Goal: Transaction & Acquisition: Purchase product/service

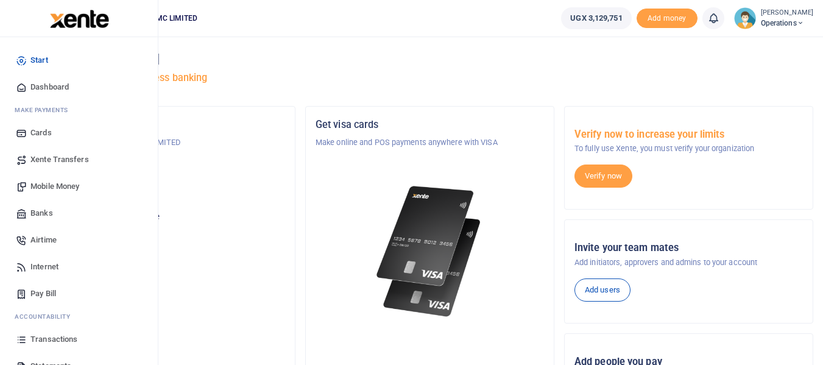
click at [65, 183] on span "Mobile Money" at bounding box center [54, 186] width 49 height 12
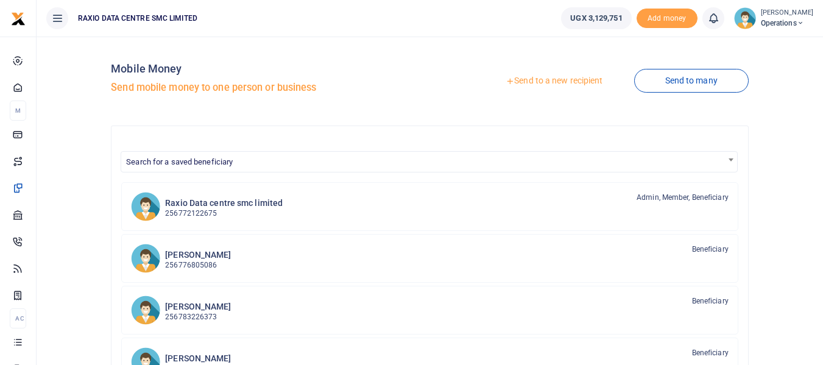
click at [583, 82] on link "Send to a new recipient" at bounding box center [554, 81] width 159 height 22
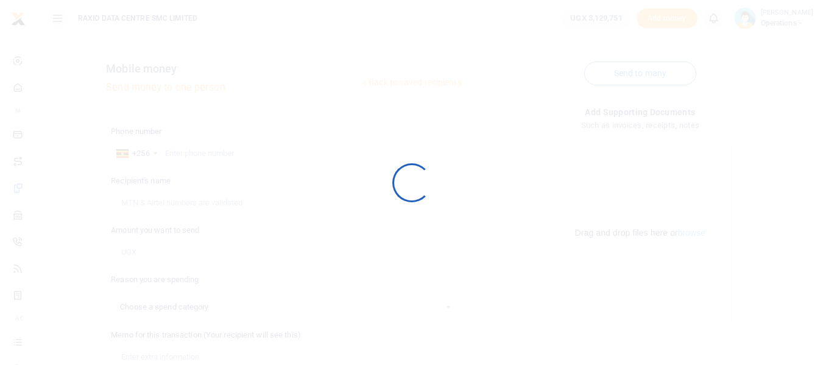
select select
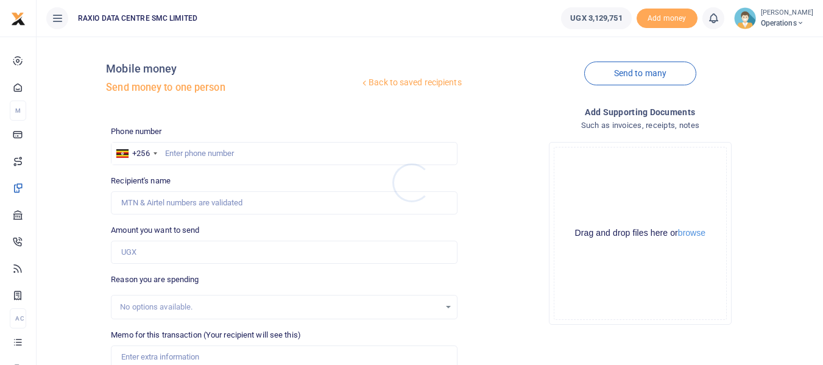
click at [210, 148] on div at bounding box center [411, 182] width 823 height 365
click at [208, 152] on input "text" at bounding box center [284, 153] width 346 height 23
paste input "782756561"
type input "782756561"
type input "Mugarura Hillary"
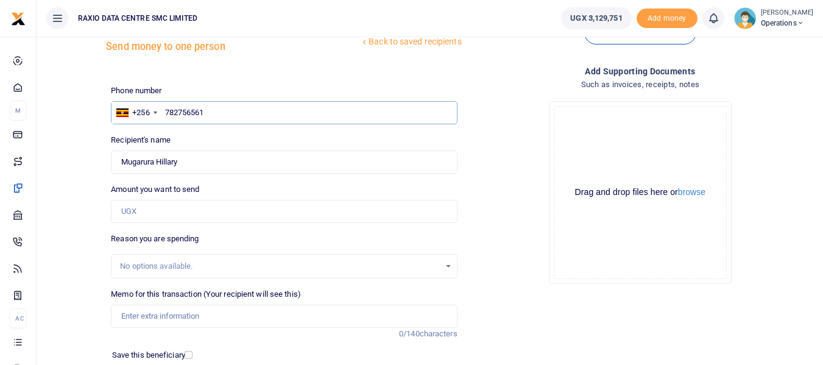
scroll to position [61, 0]
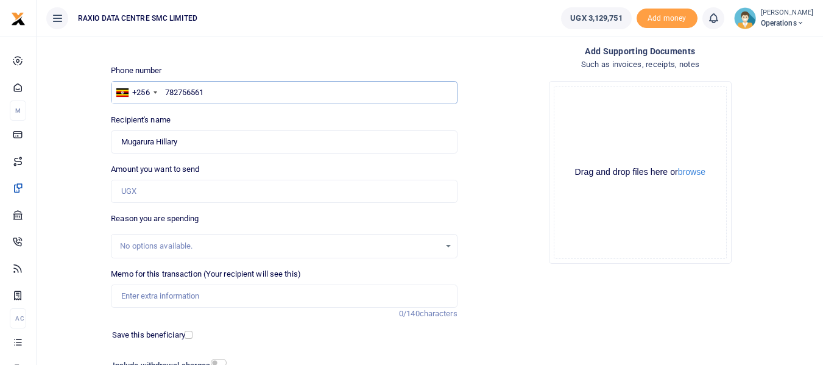
type input "782756561"
click at [186, 194] on input "Amount you want to send" at bounding box center [284, 191] width 346 height 23
paste input "340,000"
type input "340,000"
click at [83, 232] on div "Back to saved recipients Mobile money Send money to one person Send to many Pho…" at bounding box center [429, 205] width 777 height 440
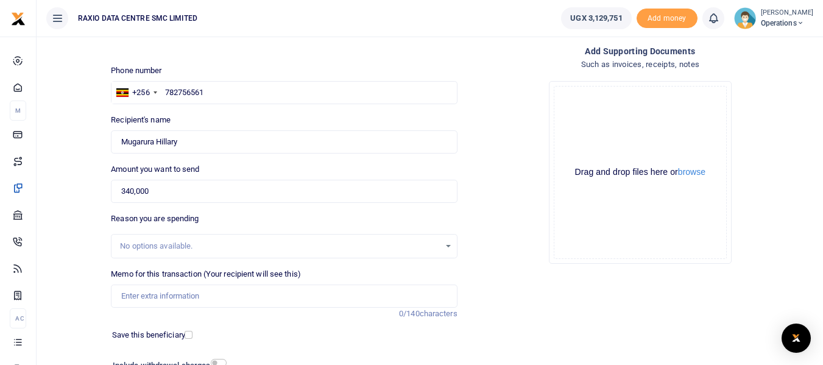
scroll to position [122, 0]
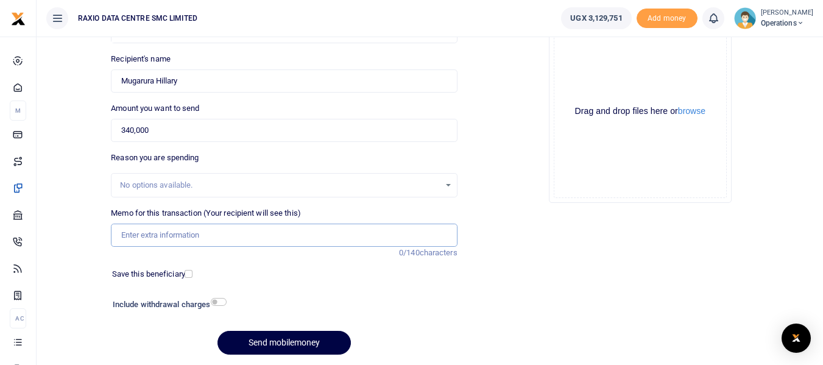
click at [227, 238] on input "Memo for this transaction (Your recipient will see this)" at bounding box center [284, 235] width 346 height 23
paste input "HP Laptop Keyboard Replacemen"
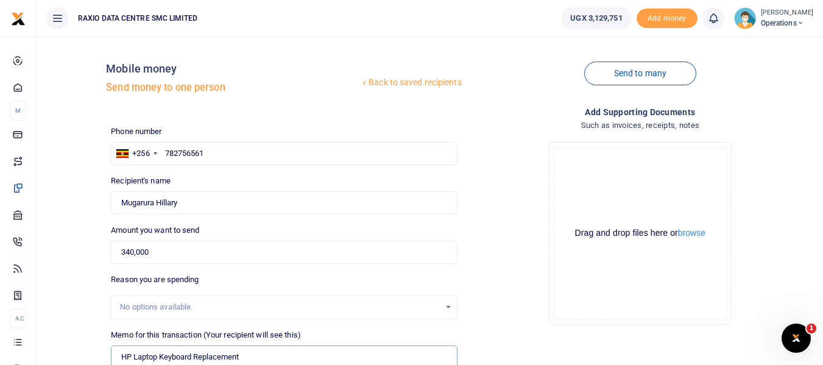
type input "HP Laptop Keyboard Replacement"
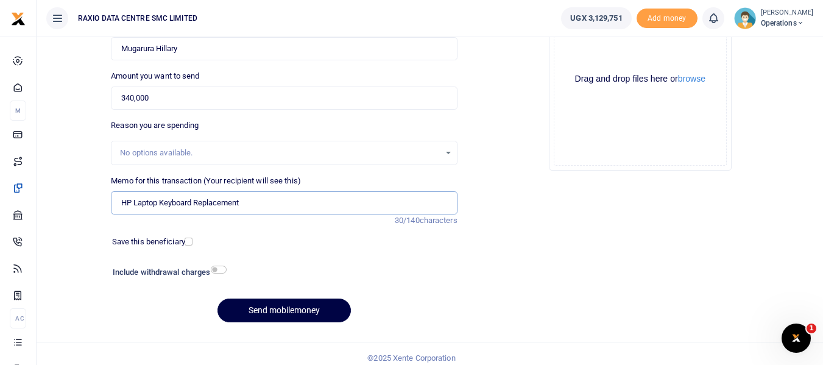
scroll to position [163, 0]
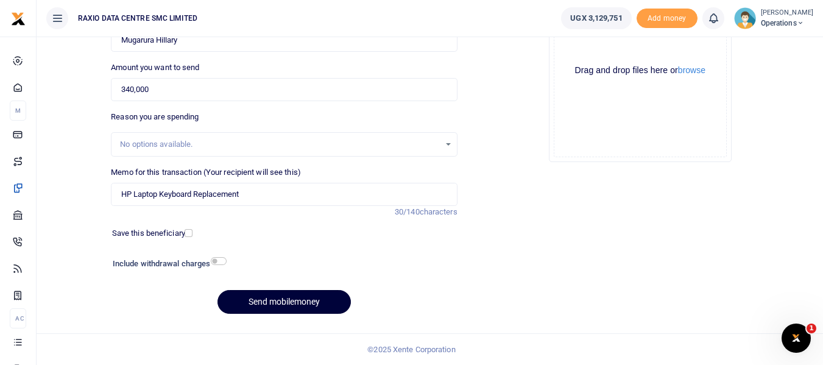
click at [307, 302] on button "Send mobilemoney" at bounding box center [284, 302] width 133 height 24
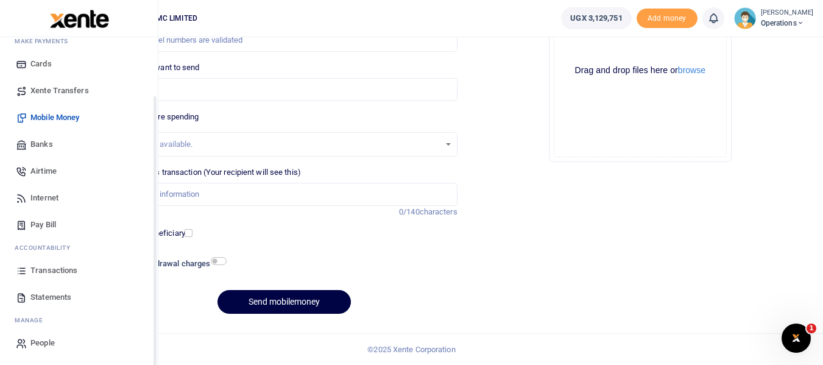
scroll to position [69, 0]
click at [62, 271] on span "Transactions" at bounding box center [53, 270] width 47 height 12
